Goal: Information Seeking & Learning: Learn about a topic

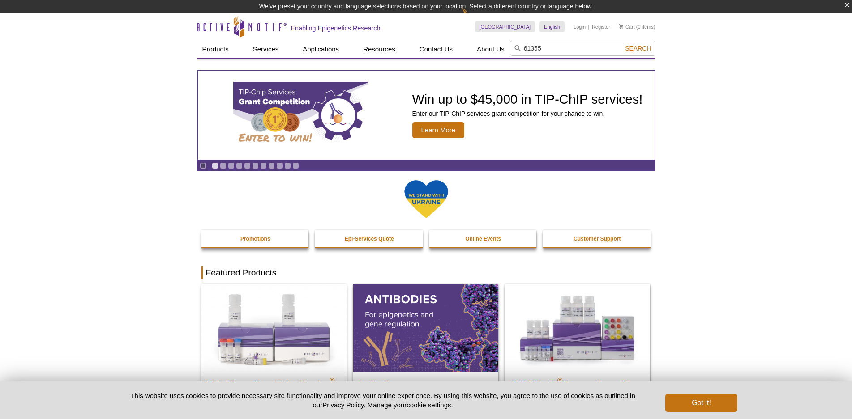
type input "61355"
click at [622, 44] on button "Search" at bounding box center [637, 48] width 31 height 8
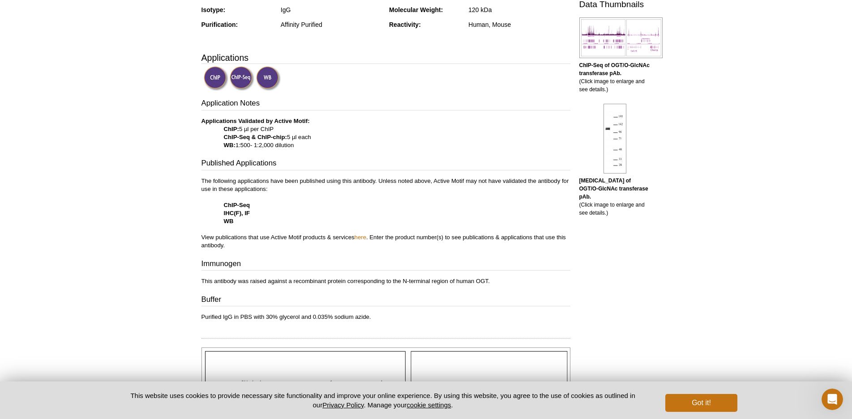
click at [246, 211] on strong "IHC(F), IF" at bounding box center [237, 213] width 26 height 7
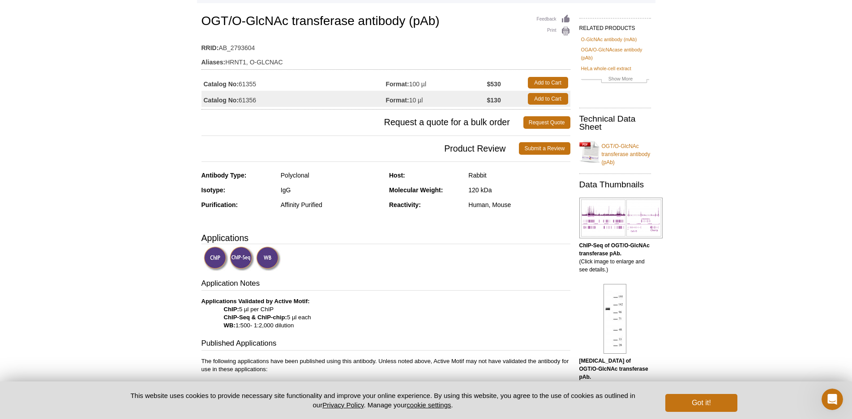
scroll to position [55, 0]
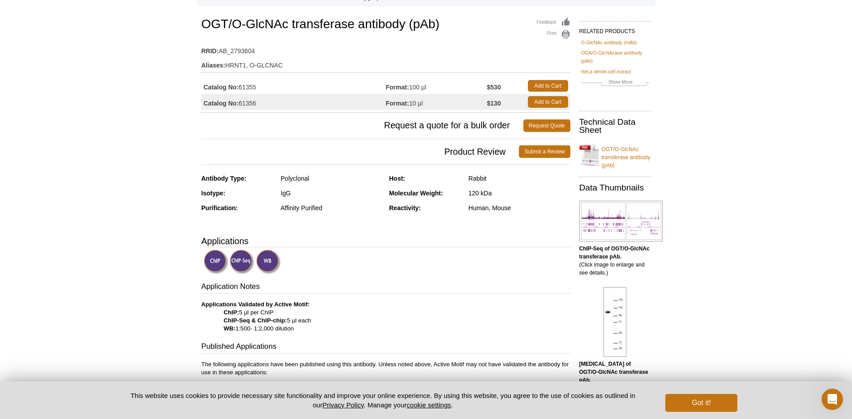
click at [268, 263] on img at bounding box center [268, 262] width 25 height 25
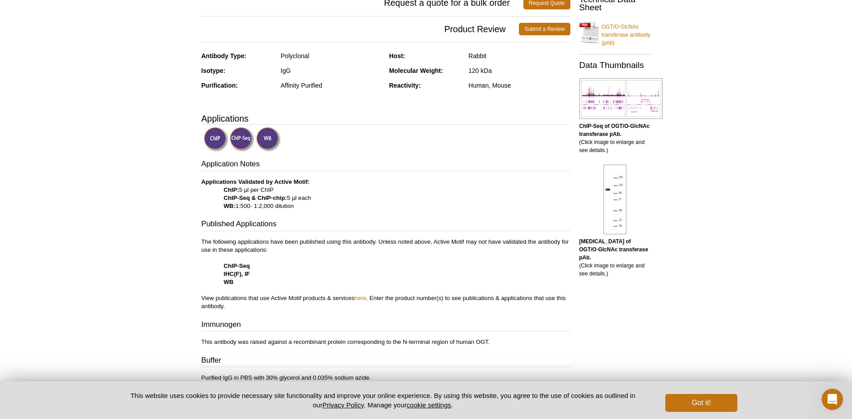
scroll to position [179, 0]
drag, startPoint x: 226, startPoint y: 205, endPoint x: 313, endPoint y: 206, distance: 87.3
click at [313, 206] on p "Applications Validated by Active Motif: ChIP: 5 µl per ChIP ChIP-Seq & ChIP-chi…" at bounding box center [385, 193] width 369 height 32
click at [320, 230] on h3 "Published Applications" at bounding box center [385, 224] width 369 height 13
click at [566, 323] on h3 "Immunogen" at bounding box center [385, 324] width 369 height 13
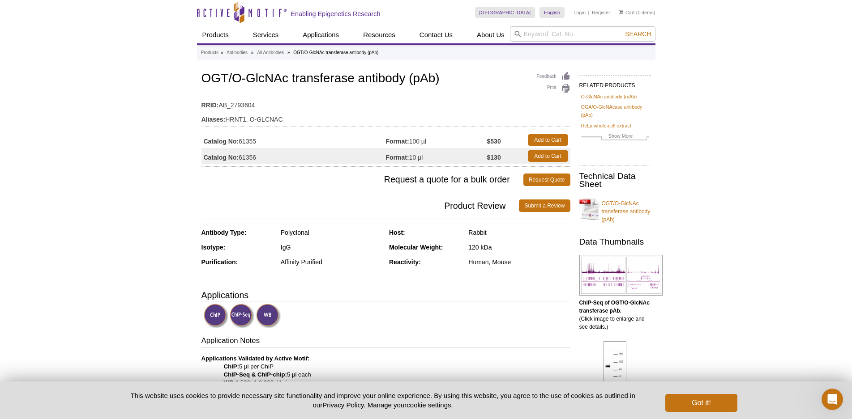
scroll to position [0, 0]
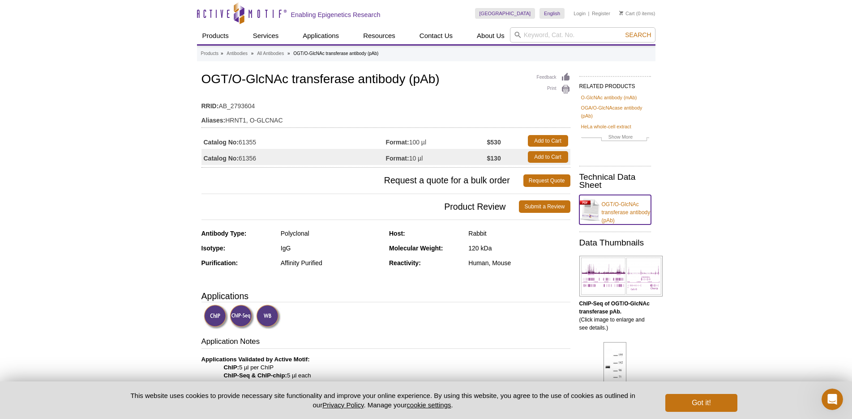
click at [623, 209] on link "OGT/O-GlcNAc transferase antibody (pAb)" at bounding box center [615, 210] width 72 height 30
drag, startPoint x: 322, startPoint y: 228, endPoint x: 300, endPoint y: 226, distance: 22.0
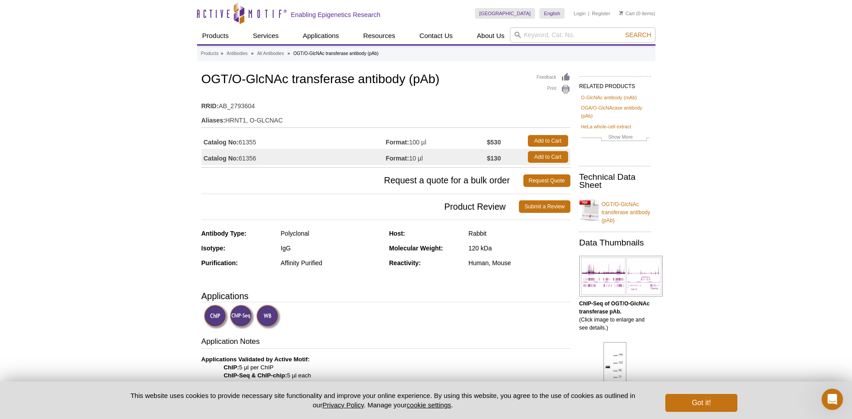
click at [313, 213] on span "Product Review" at bounding box center [360, 207] width 318 height 13
